Goal: Navigation & Orientation: Find specific page/section

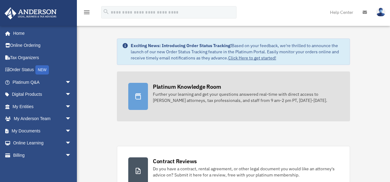
click at [196, 84] on div "Platinum Knowledge Room" at bounding box center [187, 87] width 68 height 8
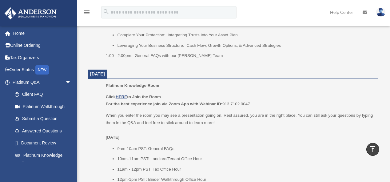
scroll to position [353, 0]
click at [124, 94] on u "HERE" at bounding box center [121, 96] width 11 height 5
click at [121, 95] on u "HERE" at bounding box center [121, 96] width 11 height 5
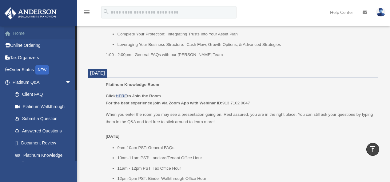
click at [30, 33] on link "Home" at bounding box center [42, 33] width 76 height 12
click at [25, 33] on link "Home" at bounding box center [42, 33] width 76 height 12
click at [20, 33] on link "Home" at bounding box center [42, 33] width 76 height 12
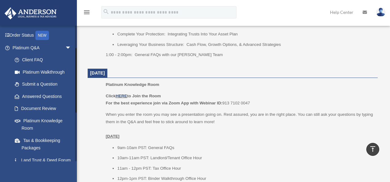
scroll to position [54, 0]
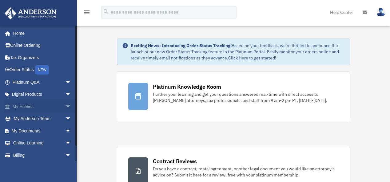
click at [23, 107] on link "My Entities arrow_drop_down" at bounding box center [42, 106] width 76 height 12
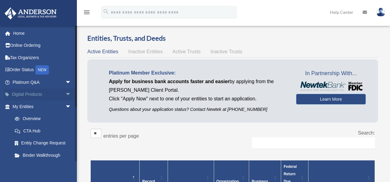
click at [39, 93] on link "Digital Products arrow_drop_down" at bounding box center [42, 94] width 76 height 12
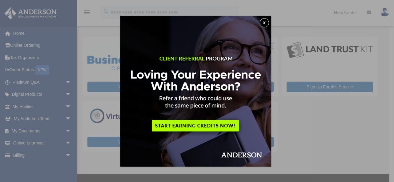
click at [265, 23] on button "x" at bounding box center [264, 22] width 9 height 9
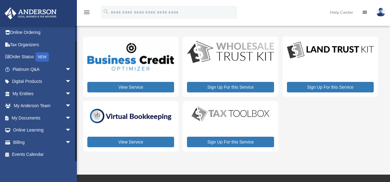
scroll to position [14, 0]
drag, startPoint x: 76, startPoint y: 41, endPoint x: 79, endPoint y: 87, distance: 46.9
click at [79, 87] on div "My Services [EMAIL_ADDRESS][DOMAIN_NAME] Sign Out [EMAIL_ADDRESS][DOMAIN_NAME] …" at bounding box center [195, 87] width 390 height 143
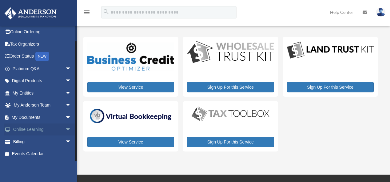
click at [65, 129] on span "arrow_drop_down" at bounding box center [71, 129] width 12 height 13
click at [74, 146] on link "Courses" at bounding box center [45, 141] width 72 height 12
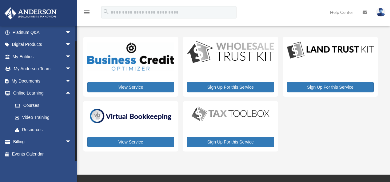
drag, startPoint x: 76, startPoint y: 146, endPoint x: 78, endPoint y: 160, distance: 13.6
click at [78, 160] on div "My Services [EMAIL_ADDRESS][DOMAIN_NAME] Sign Out [EMAIL_ADDRESS][DOMAIN_NAME] …" at bounding box center [195, 87] width 390 height 175
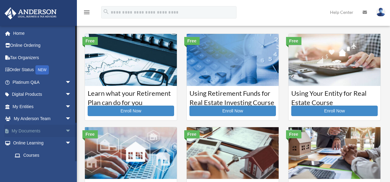
click at [37, 130] on link "My Documents arrow_drop_down" at bounding box center [42, 131] width 76 height 12
click at [65, 130] on span "arrow_drop_down" at bounding box center [71, 131] width 12 height 13
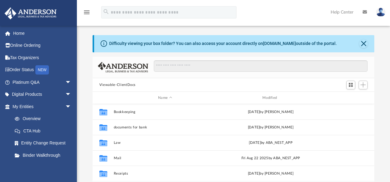
scroll to position [136, 278]
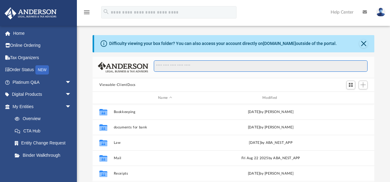
drag, startPoint x: 357, startPoint y: 59, endPoint x: 361, endPoint y: 55, distance: 5.9
click at [359, 57] on div at bounding box center [234, 68] width 282 height 22
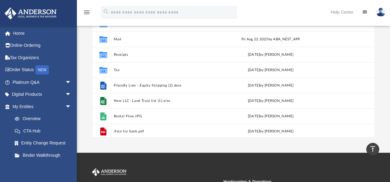
scroll to position [26, 0]
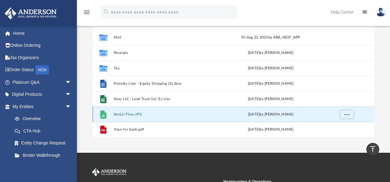
click at [125, 114] on button "Rental Flow.JPG" at bounding box center [165, 114] width 103 height 4
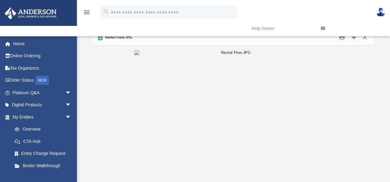
scroll to position [0, 0]
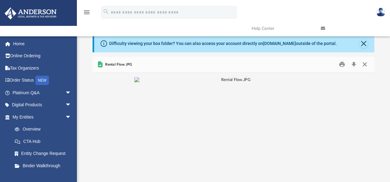
click at [367, 64] on button "Close" at bounding box center [364, 65] width 11 height 10
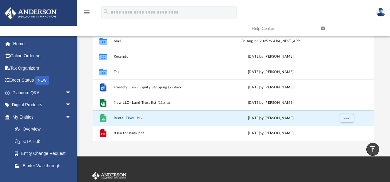
scroll to position [89, 0]
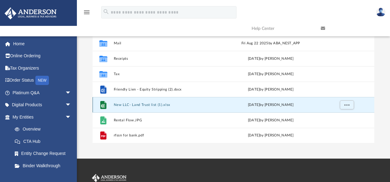
click at [146, 104] on button "New LLC- Land Trust list (1).xlsx" at bounding box center [165, 105] width 103 height 4
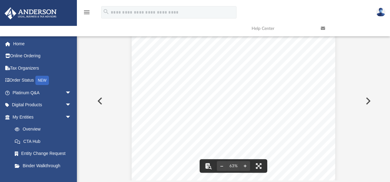
scroll to position [0, 0]
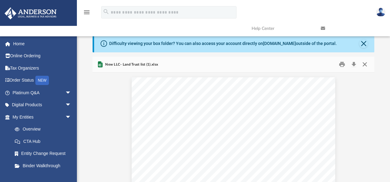
click at [363, 65] on button "Close" at bounding box center [364, 65] width 11 height 10
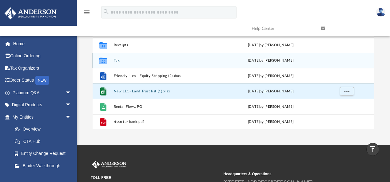
click at [209, 58] on div "Collaborated Folder Tax Tue Jan 7 2025 by Charles Rogler" at bounding box center [234, 60] width 282 height 15
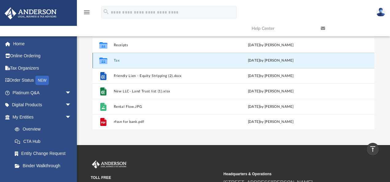
click at [209, 59] on button "Tax" at bounding box center [165, 60] width 103 height 4
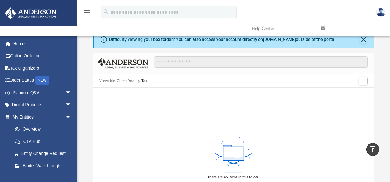
scroll to position [0, 0]
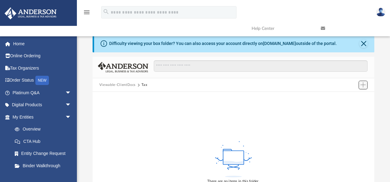
click at [362, 84] on span "Add" at bounding box center [363, 84] width 5 height 5
click at [361, 42] on button "Close" at bounding box center [363, 43] width 9 height 9
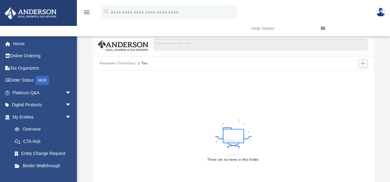
click at [128, 62] on button "Viewable-ClientDocs" at bounding box center [117, 64] width 36 height 6
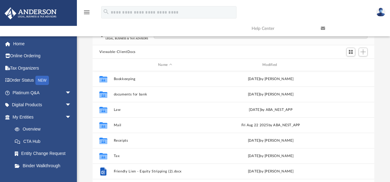
scroll to position [11, 0]
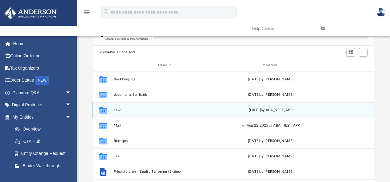
click at [149, 107] on div "Collaborated Folder Law Thu Jul 31 2025 by ABA_NEST_APP" at bounding box center [234, 109] width 282 height 15
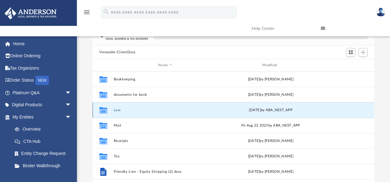
click at [149, 106] on div "Collaborated Folder Law Thu Jul 31 2025 by ABA_NEST_APP" at bounding box center [234, 109] width 282 height 15
click at [142, 107] on div "Collaborated Folder Law Thu Jul 31 2025 by ABA_NEST_APP" at bounding box center [234, 109] width 282 height 15
click at [142, 108] on button "Law" at bounding box center [165, 110] width 103 height 4
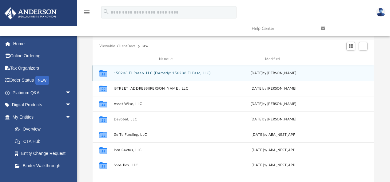
scroll to position [17, 0]
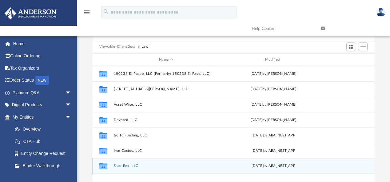
click at [120, 165] on button "Shoe Box, LLC" at bounding box center [166, 166] width 105 height 4
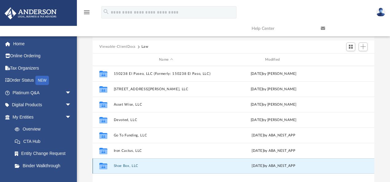
click at [120, 165] on button "Shoe Box, LLC" at bounding box center [166, 166] width 105 height 4
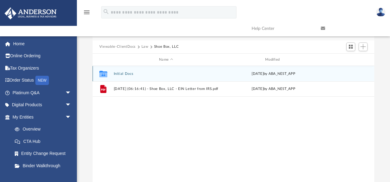
click at [154, 71] on div "Collaborated Folder Initial Docs Tue Feb 18 2025 by ABA_NEST_APP" at bounding box center [234, 73] width 282 height 15
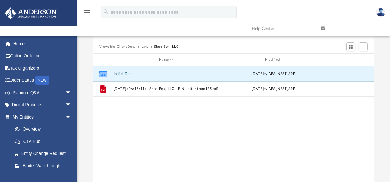
click at [154, 71] on div "Collaborated Folder Initial Docs Tue Feb 18 2025 by ABA_NEST_APP" at bounding box center [234, 73] width 282 height 15
click at [36, 129] on link "Overview" at bounding box center [45, 129] width 72 height 12
click at [36, 128] on link "Overview" at bounding box center [45, 129] width 72 height 12
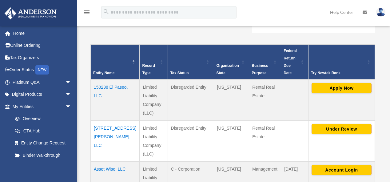
scroll to position [125, 0]
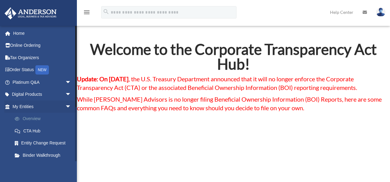
click at [33, 118] on link "Overview" at bounding box center [45, 119] width 72 height 12
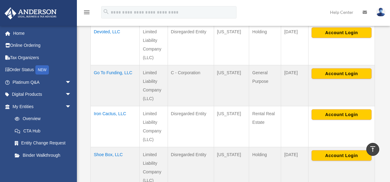
scroll to position [295, 0]
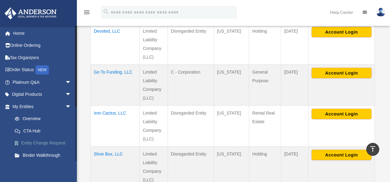
click at [45, 142] on link "Entity Change Request" at bounding box center [45, 143] width 72 height 12
click at [47, 155] on link "Binder Walkthrough" at bounding box center [45, 155] width 72 height 12
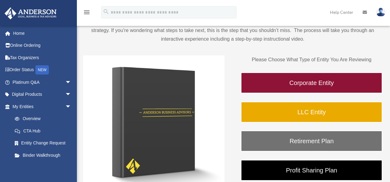
scroll to position [56, 0]
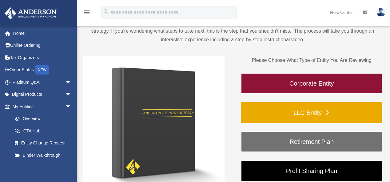
click at [327, 110] on link "LLC Entity" at bounding box center [312, 112] width 142 height 21
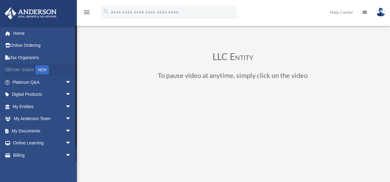
drag, startPoint x: 76, startPoint y: 70, endPoint x: 51, endPoint y: 70, distance: 25.6
click at [51, 70] on div "[EMAIL_ADDRESS][DOMAIN_NAME] Sign Out [EMAIL_ADDRESS][DOMAIN_NAME] Home Online …" at bounding box center [38, 94] width 77 height 136
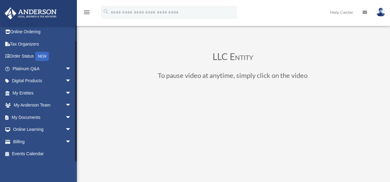
drag, startPoint x: 75, startPoint y: 69, endPoint x: 79, endPoint y: 110, distance: 40.8
click at [79, 110] on div "Binder Review LLC Entity [EMAIL_ADDRESS][DOMAIN_NAME] Sign Out [EMAIL_ADDRESS][…" at bounding box center [195, 178] width 390 height 324
click at [40, 152] on link "Events Calendar" at bounding box center [42, 154] width 76 height 12
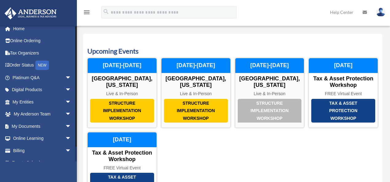
scroll to position [14, 0]
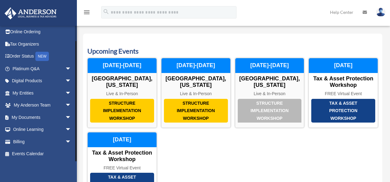
drag, startPoint x: 76, startPoint y: 40, endPoint x: 79, endPoint y: 86, distance: 46.0
click at [79, 86] on div "Calendar rfelixinc@gmail.com Sign Out rfelixinc@gmail.com Home Online Ordering …" at bounding box center [195, 125] width 390 height 218
click at [31, 129] on link "Online Learning arrow_drop_down" at bounding box center [42, 129] width 76 height 12
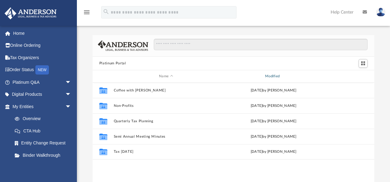
scroll to position [136, 278]
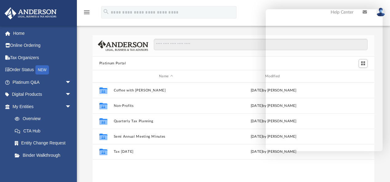
click at [251, 172] on div "Collaborated Folder Coffee with Carl Wed Aug 16 2023 by Matthew Moore Collabora…" at bounding box center [234, 145] width 282 height 127
click at [30, 104] on link "My Entities arrow_drop_down" at bounding box center [42, 106] width 76 height 12
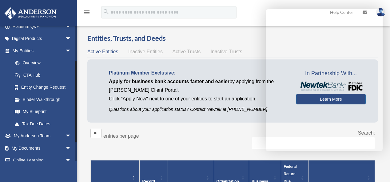
scroll to position [56, 0]
drag, startPoint x: 77, startPoint y: 72, endPoint x: 79, endPoint y: 102, distance: 29.9
click at [38, 109] on link "My Blueprint" at bounding box center [45, 111] width 72 height 12
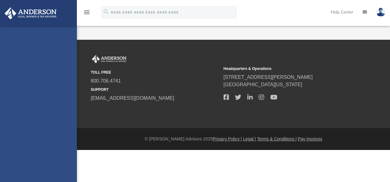
click at [288, 113] on div "TOLL FREE 800.706.4741 SUPPORT [EMAIL_ADDRESS][DOMAIN_NAME] Headquarters & Oper…" at bounding box center [233, 84] width 295 height 58
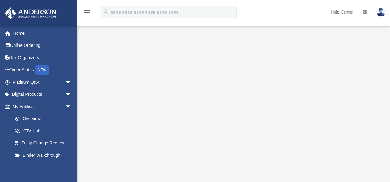
scroll to position [46, 0]
